Goal: Information Seeking & Learning: Check status

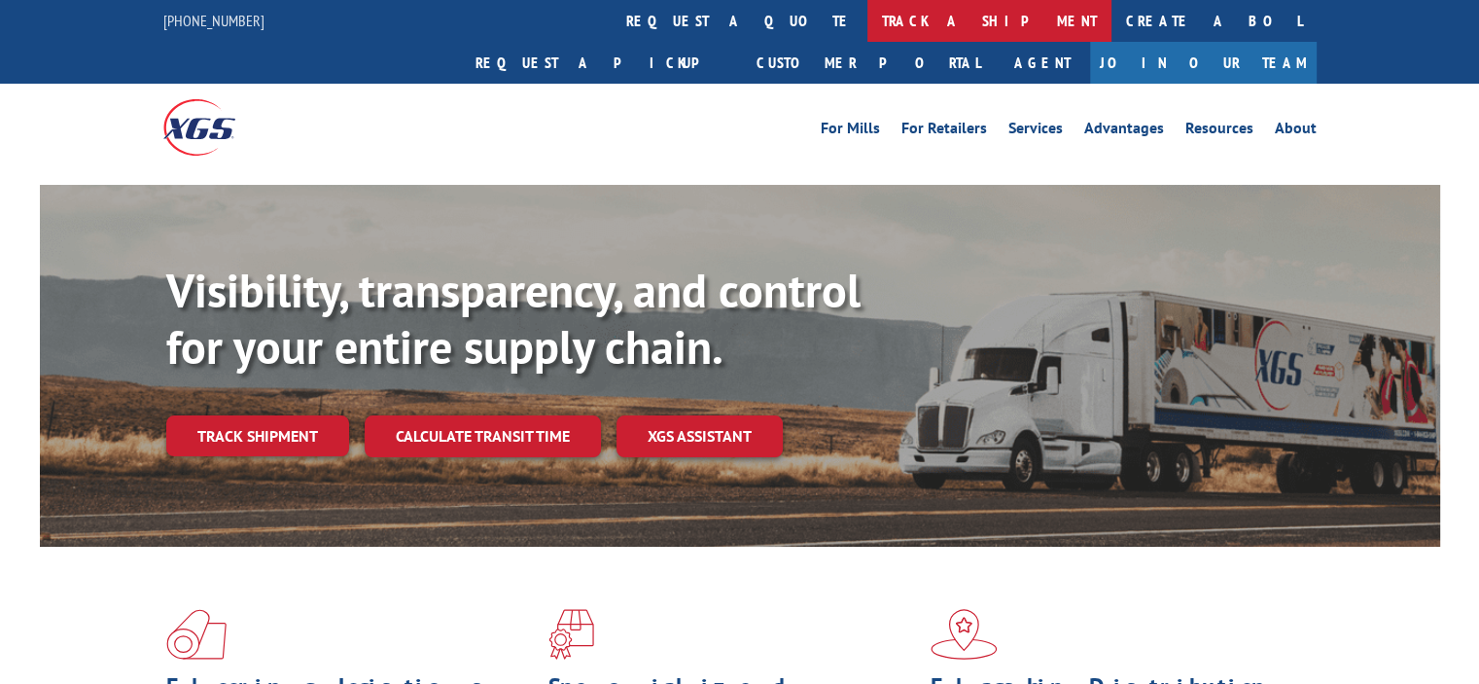
click at [868, 15] on link "track a shipment" at bounding box center [990, 21] width 244 height 42
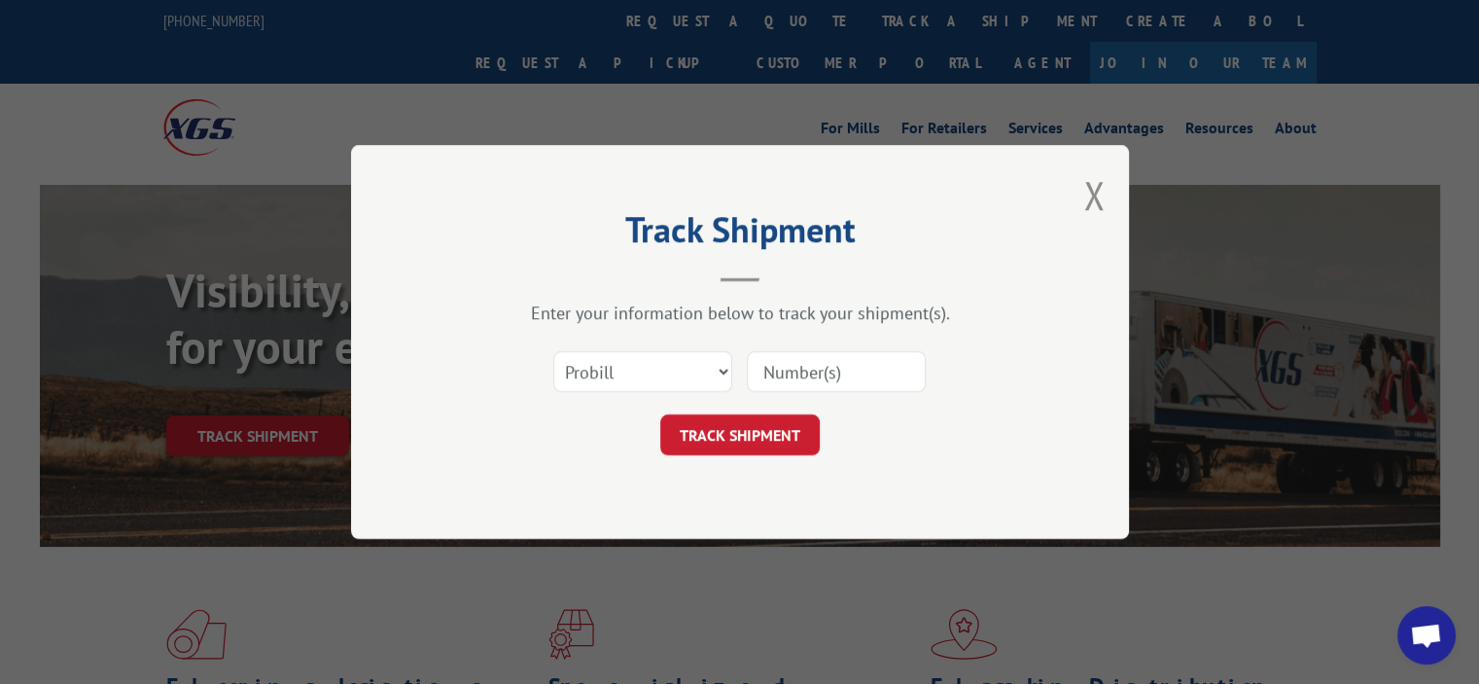
click at [810, 373] on input at bounding box center [836, 371] width 179 height 41
type input "17565628"
click at [742, 424] on button "TRACK SHIPMENT" at bounding box center [739, 434] width 159 height 41
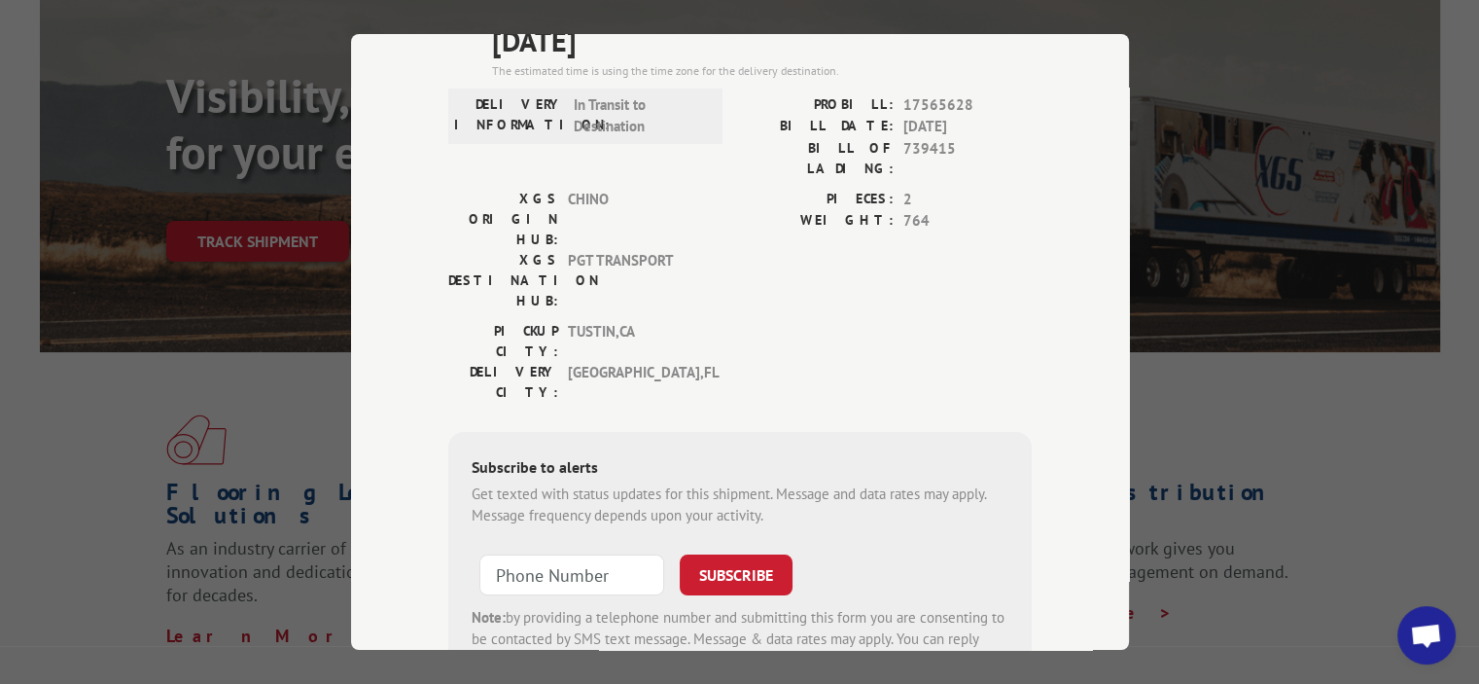
scroll to position [280, 0]
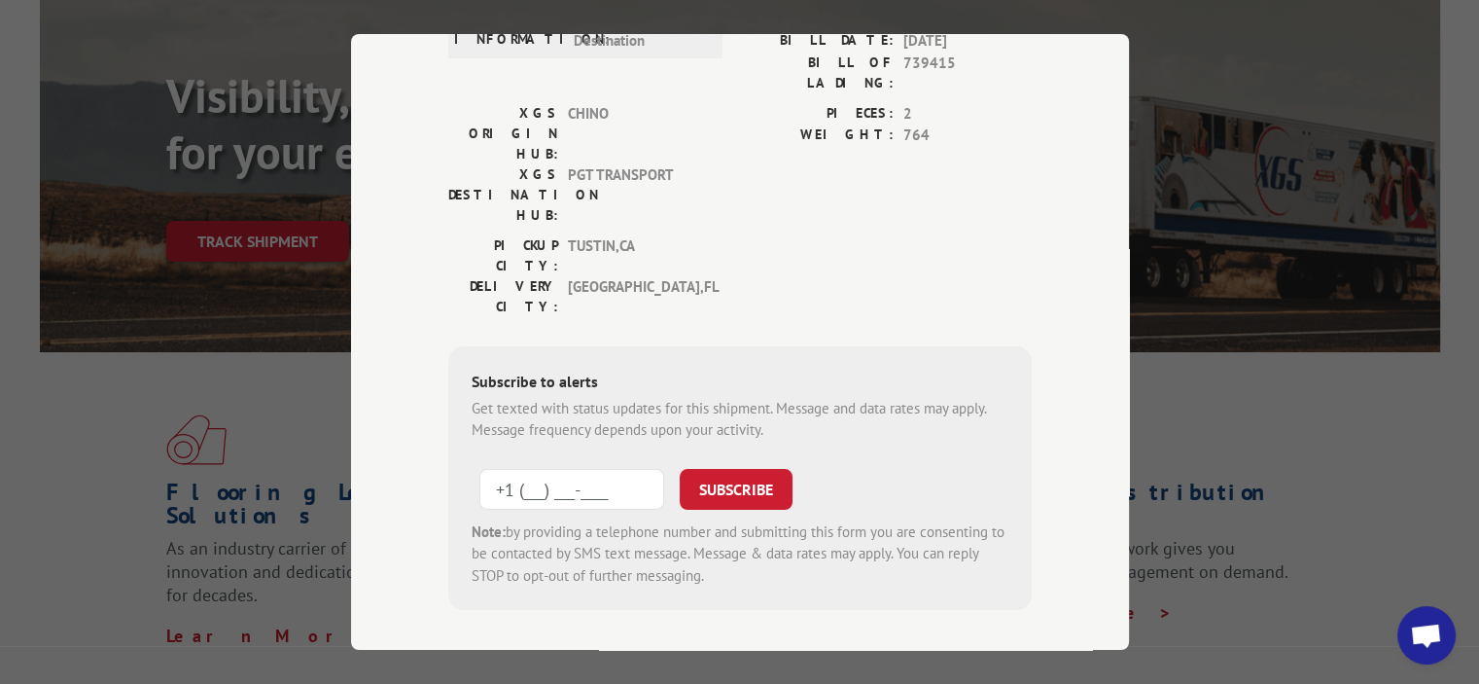
click at [549, 469] on input "+1 (___) ___-____" at bounding box center [571, 489] width 185 height 41
drag, startPoint x: 638, startPoint y: 396, endPoint x: 84, endPoint y: 397, distance: 554.4
click at [84, 397] on div "Track Shipment ESTIMATED DELIVERY TIME: [DATE] The estimated time is using the …" at bounding box center [739, 342] width 1479 height 684
type input "+1 (___) ___-____"
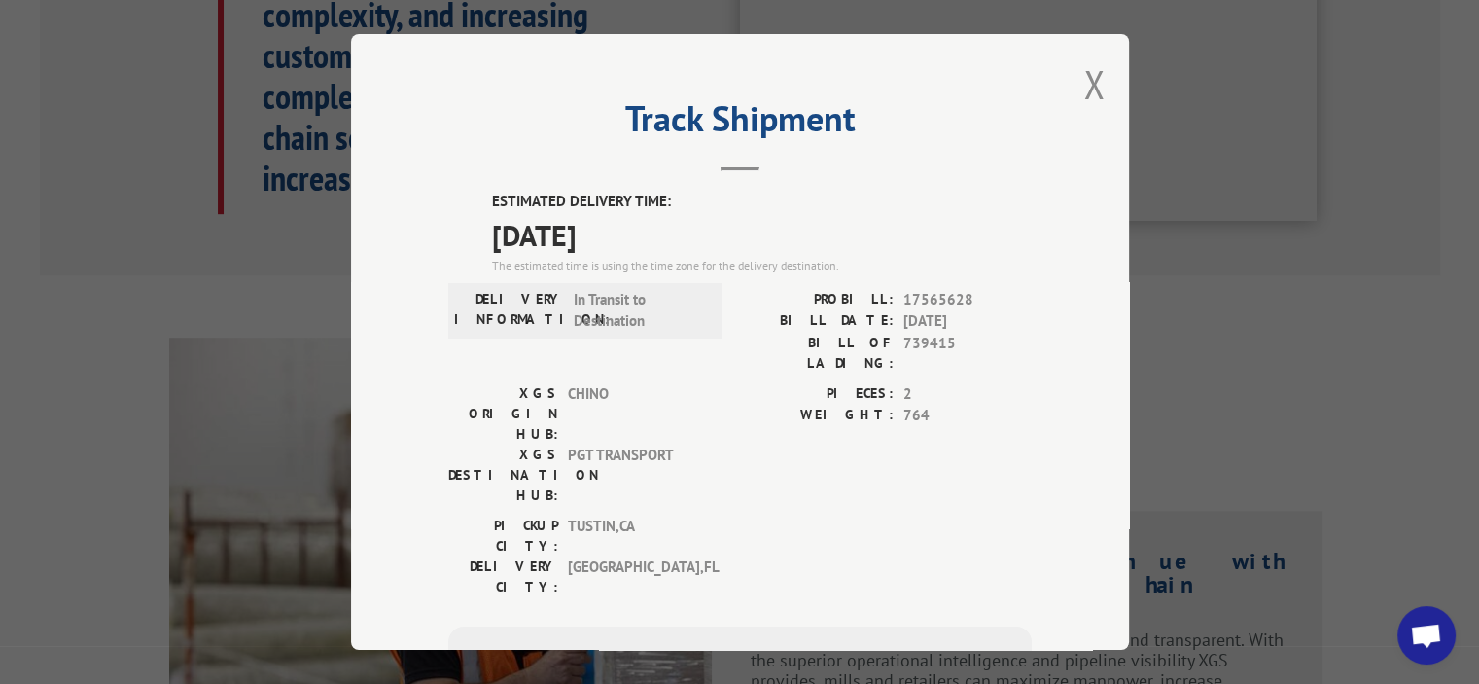
scroll to position [1070, 0]
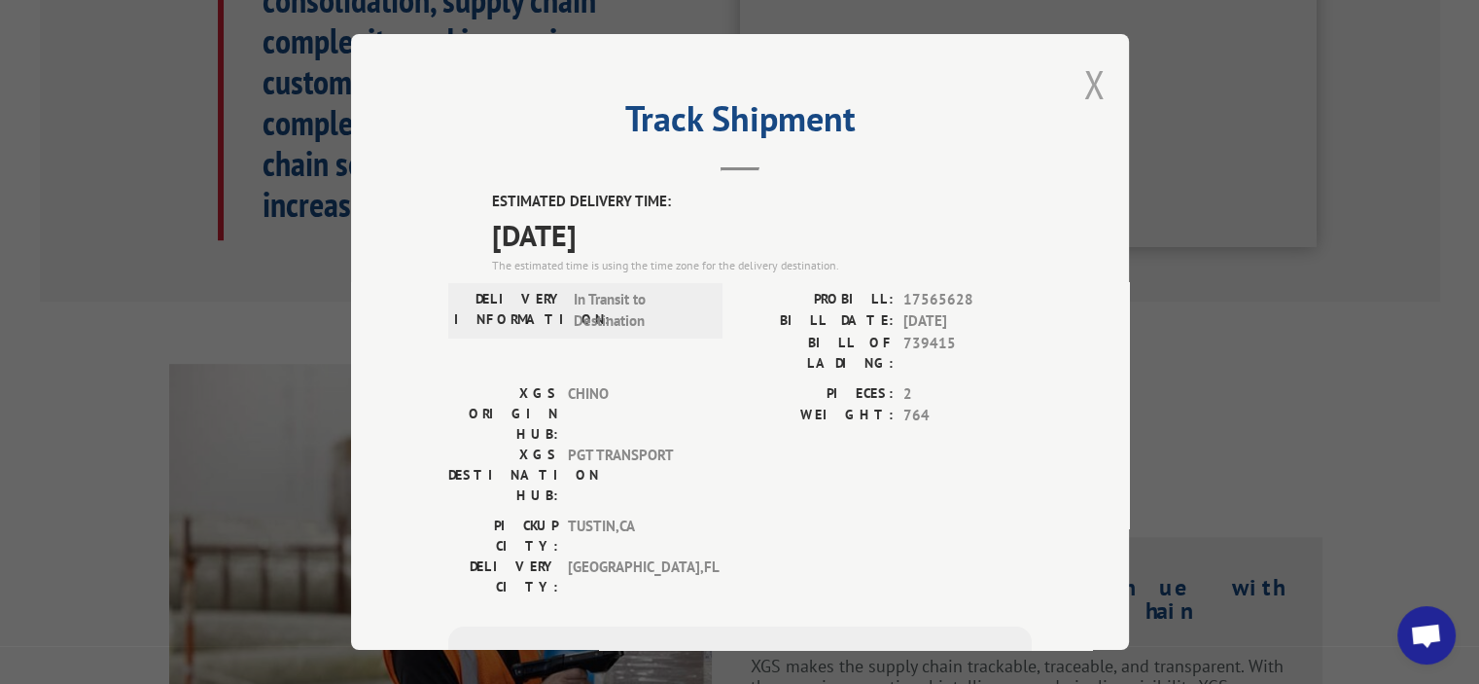
click at [1083, 87] on button "Close modal" at bounding box center [1093, 84] width 21 height 52
